Goal: Information Seeking & Learning: Learn about a topic

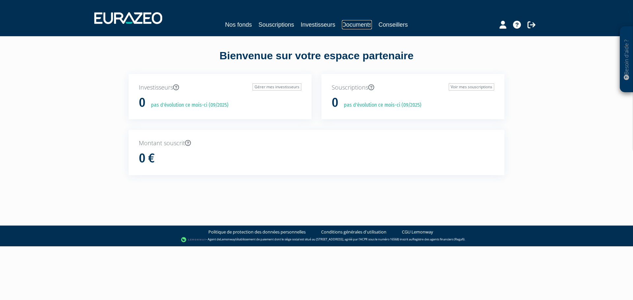
click at [351, 23] on link "Documents" at bounding box center [357, 24] width 30 height 9
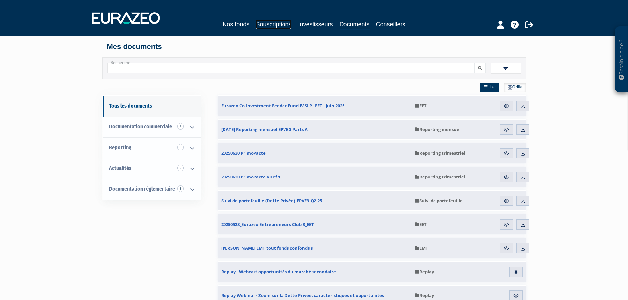
click at [283, 22] on link "Souscriptions" at bounding box center [274, 24] width 36 height 9
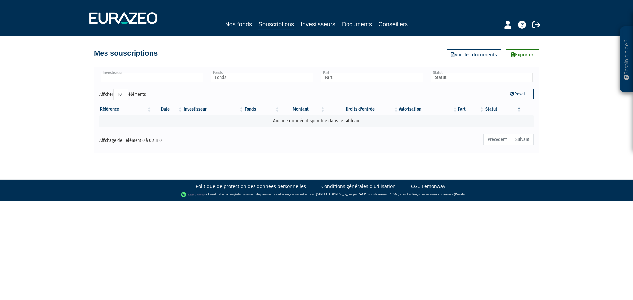
click at [150, 76] on input "text" at bounding box center [152, 78] width 102 height 10
click at [234, 23] on link "Nos fonds" at bounding box center [238, 24] width 27 height 9
type input "Investisseur"
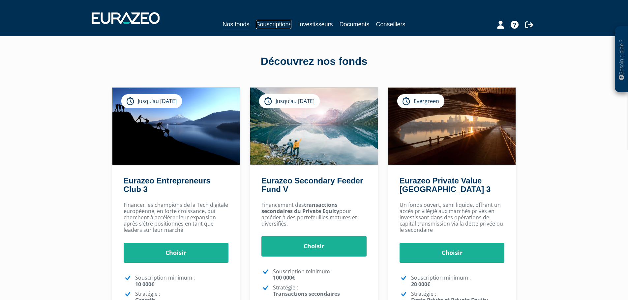
click at [273, 27] on link "Souscriptions" at bounding box center [274, 24] width 36 height 9
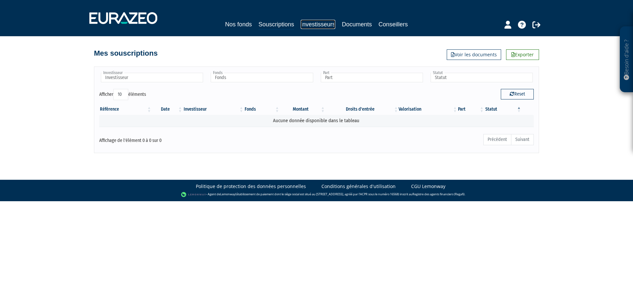
click at [310, 24] on link "Investisseurs" at bounding box center [318, 24] width 35 height 9
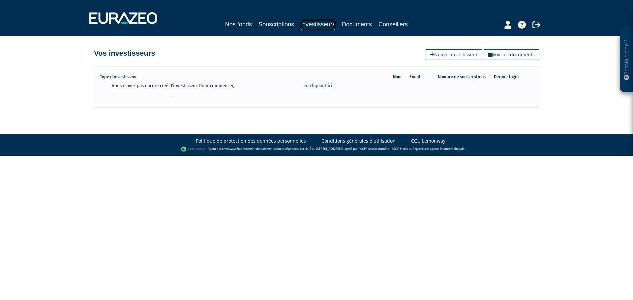
click at [325, 27] on link "Investisseurs" at bounding box center [318, 25] width 35 height 10
click at [350, 25] on link "Documents" at bounding box center [357, 24] width 30 height 9
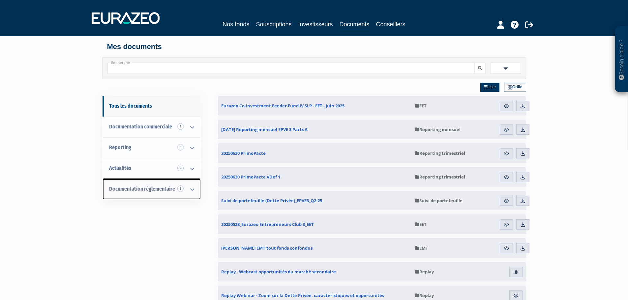
click at [146, 189] on span "Documentation règlementaire 3" at bounding box center [142, 189] width 66 height 6
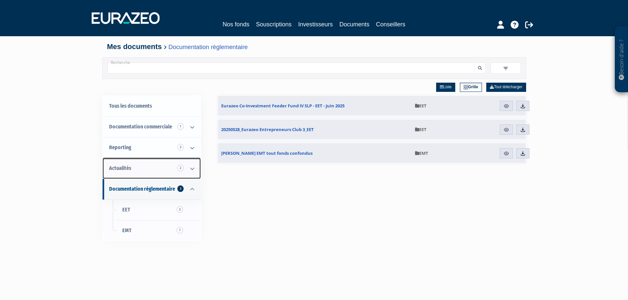
click at [156, 171] on link "Actualités 2" at bounding box center [152, 168] width 98 height 21
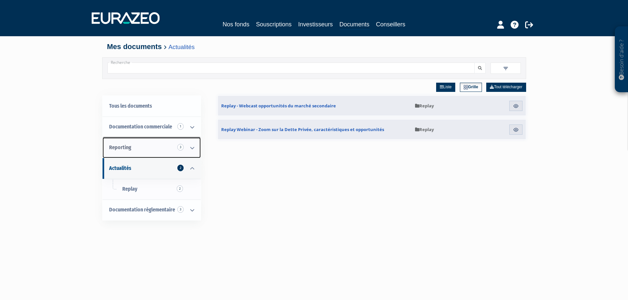
click at [155, 145] on link "Reporting 3" at bounding box center [152, 148] width 98 height 21
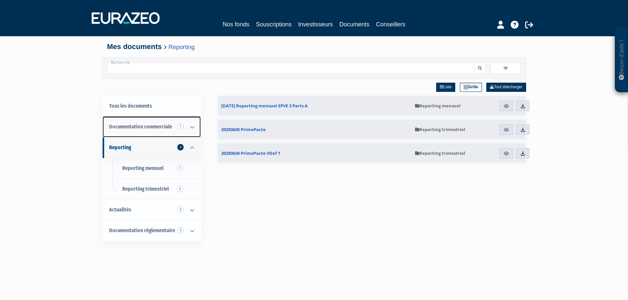
click at [155, 134] on link "Documentation commerciale 1" at bounding box center [152, 127] width 98 height 21
